Goal: Information Seeking & Learning: Learn about a topic

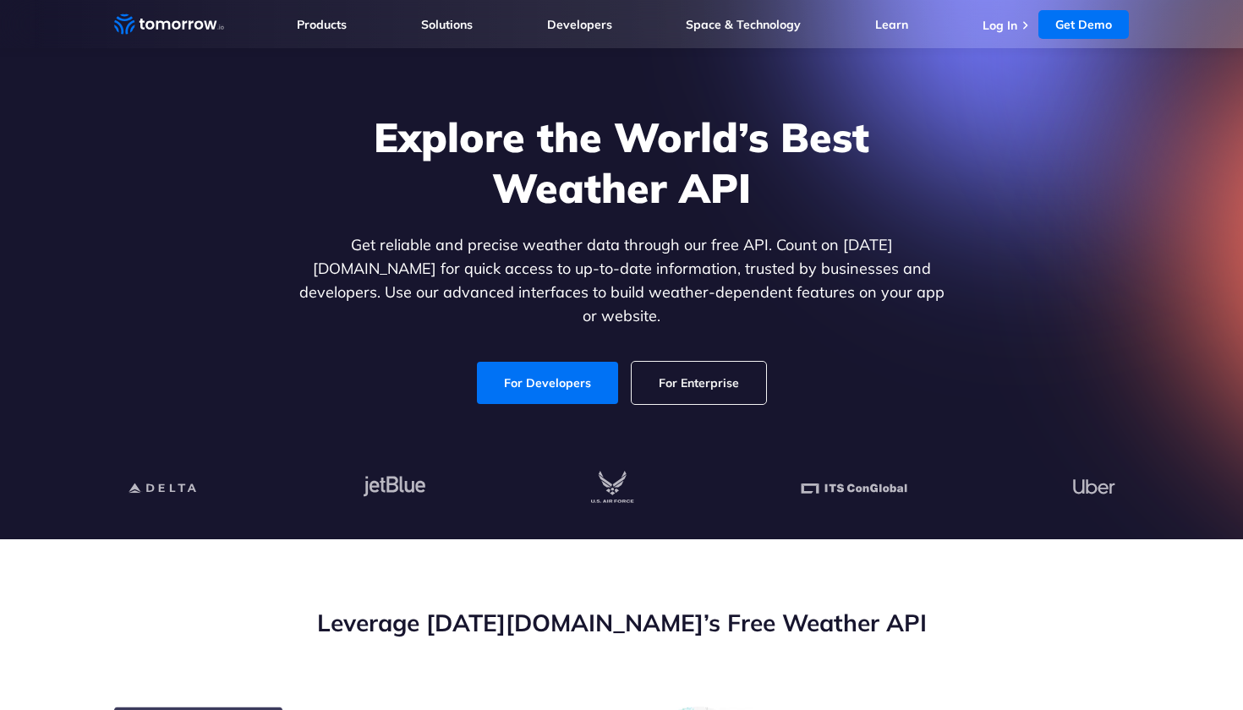
scroll to position [69, 0]
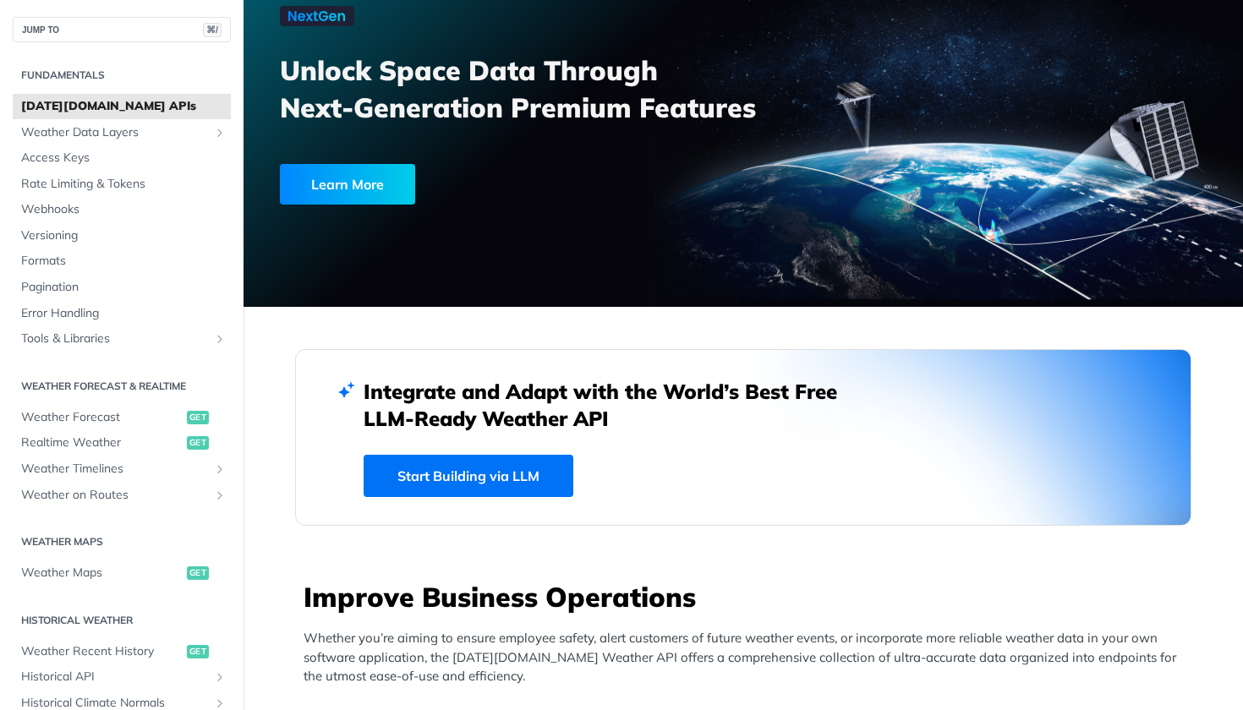
scroll to position [124, 0]
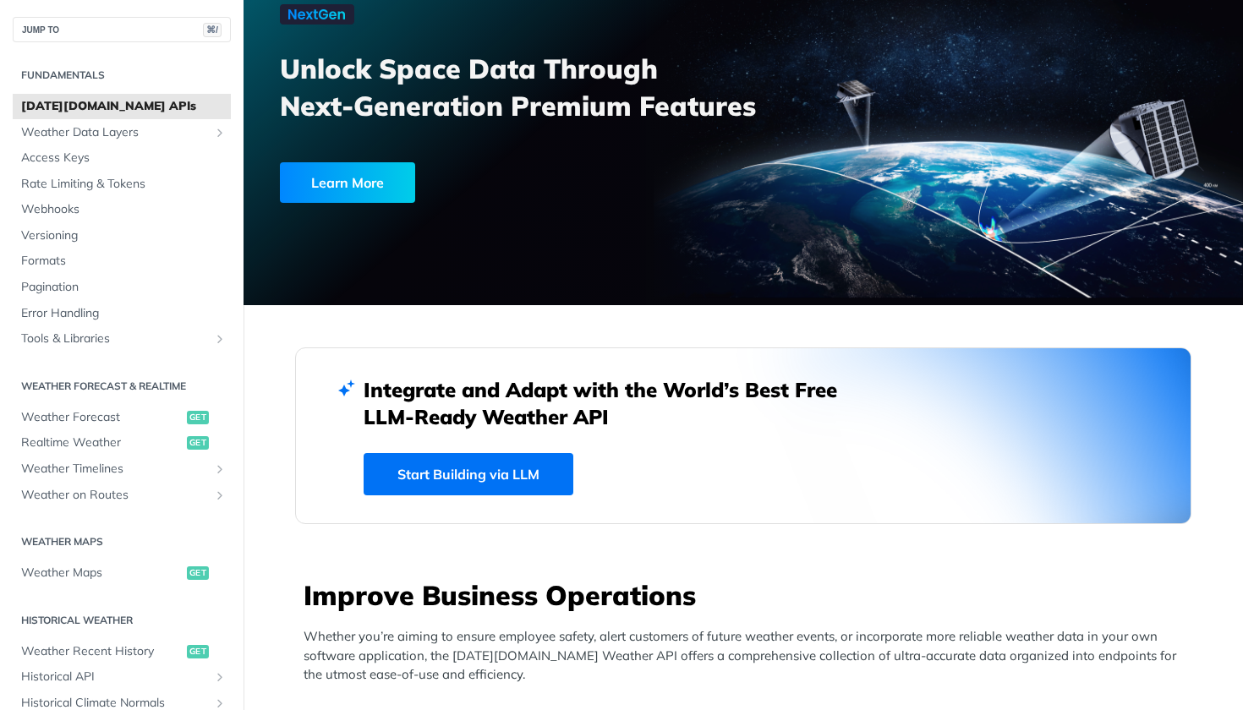
click at [617, 397] on h2 "Integrate and Adapt with the World’s Best Free LLM-Ready Weather API" at bounding box center [613, 403] width 499 height 54
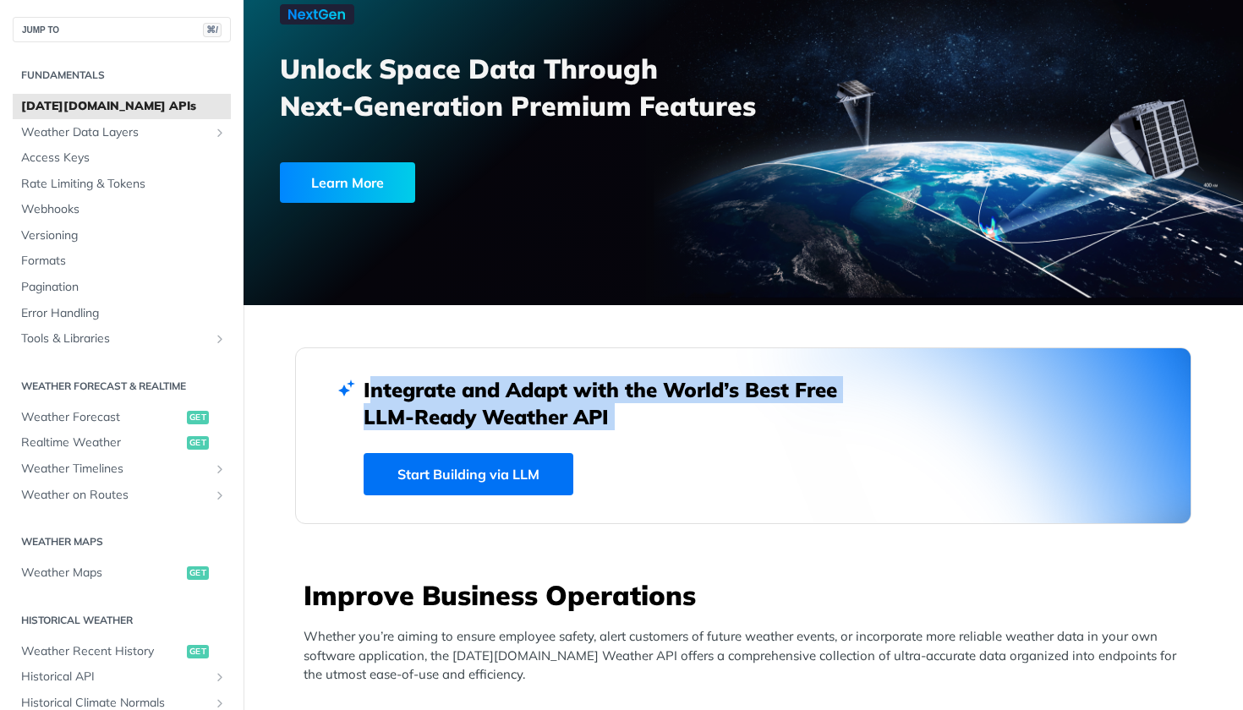
click at [536, 396] on h2 "Integrate and Adapt with the World’s Best Free LLM-Ready Weather API" at bounding box center [613, 403] width 499 height 54
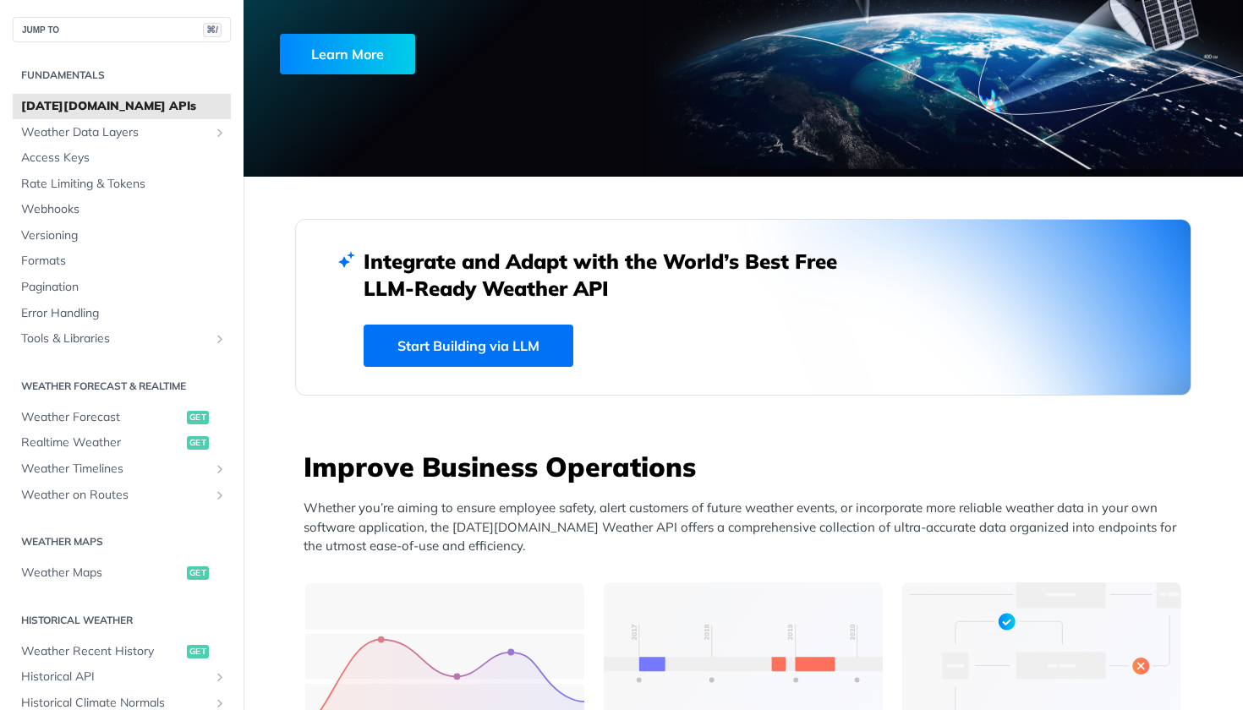
scroll to position [301, 0]
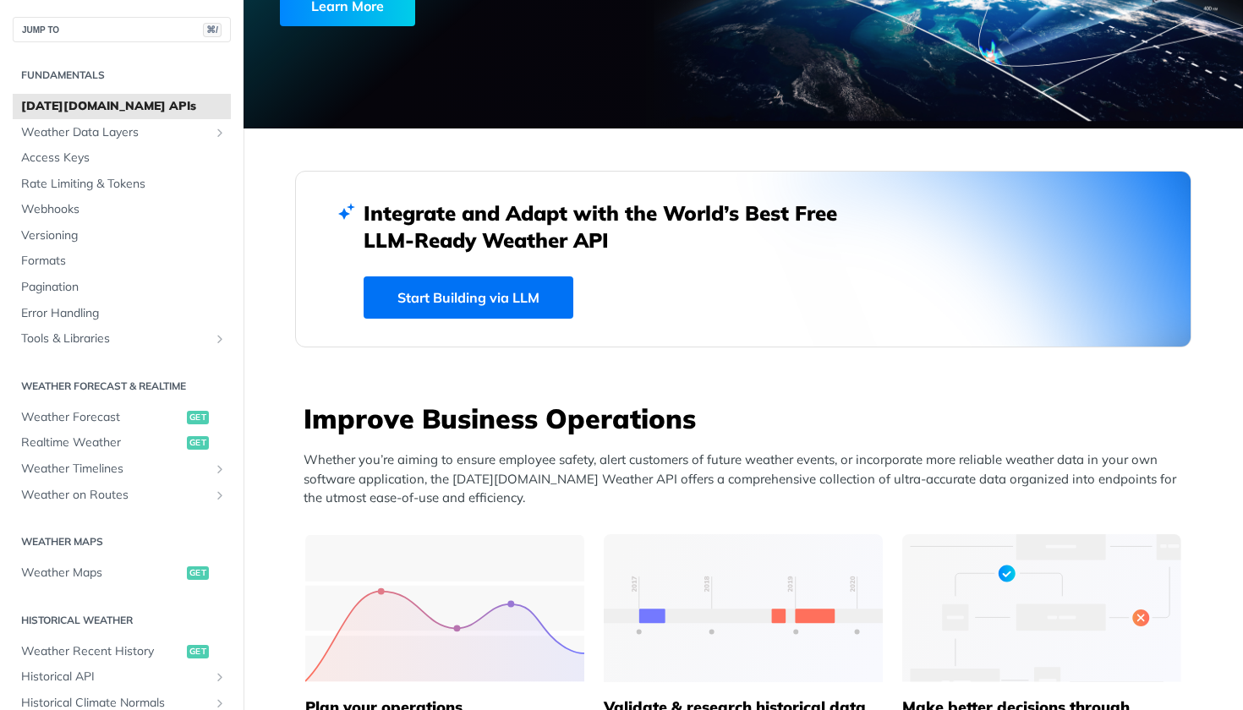
click at [539, 287] on link "Start Building via LLM" at bounding box center [469, 297] width 210 height 42
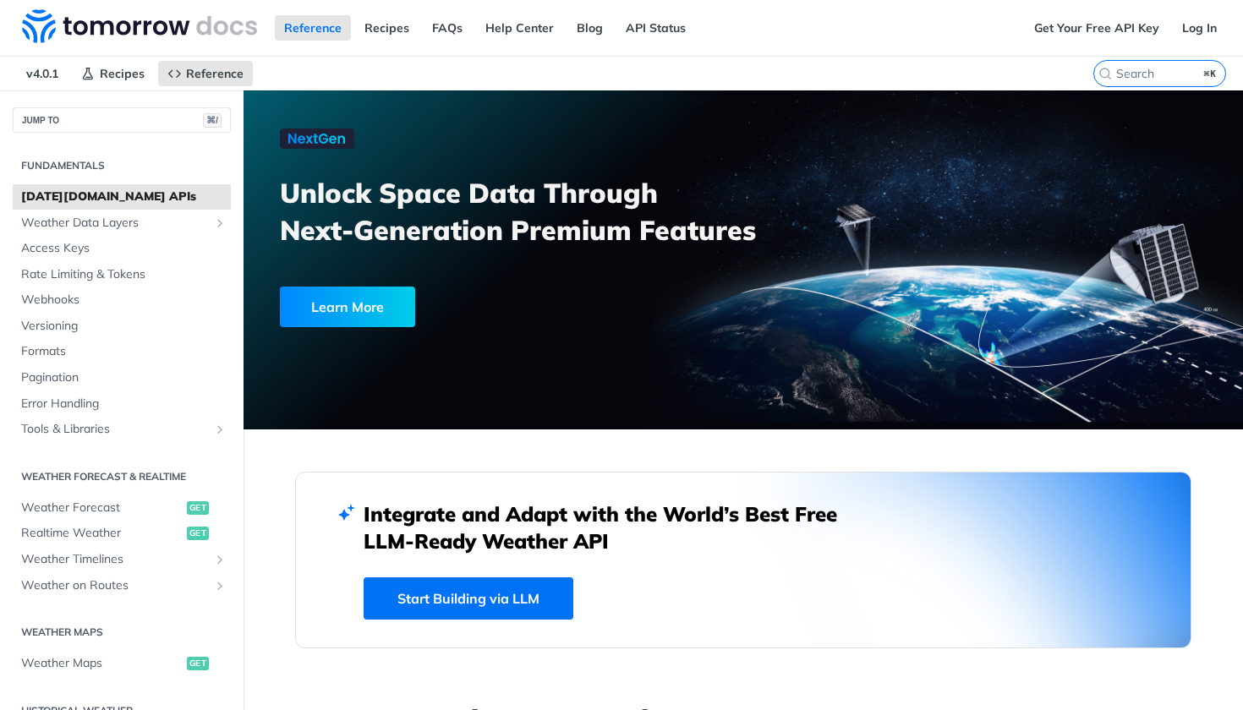
scroll to position [0, 0]
